Goal: Information Seeking & Learning: Learn about a topic

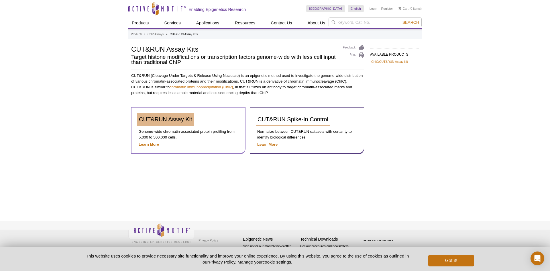
click at [161, 120] on span "CUT&RUN Assay Kit" at bounding box center [165, 119] width 53 height 6
click at [150, 115] on link "CUT&RUN Assay Kit" at bounding box center [165, 119] width 57 height 13
click at [148, 146] on strong "Learn More" at bounding box center [149, 144] width 20 height 4
click at [150, 145] on strong "Learn More" at bounding box center [149, 144] width 20 height 4
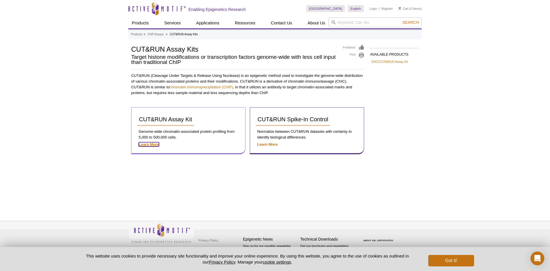
click at [150, 145] on strong "Learn More" at bounding box center [149, 144] width 20 height 4
click at [159, 121] on span "CUT&RUN Assay Kit" at bounding box center [165, 119] width 53 height 6
